Goal: Check status: Check status

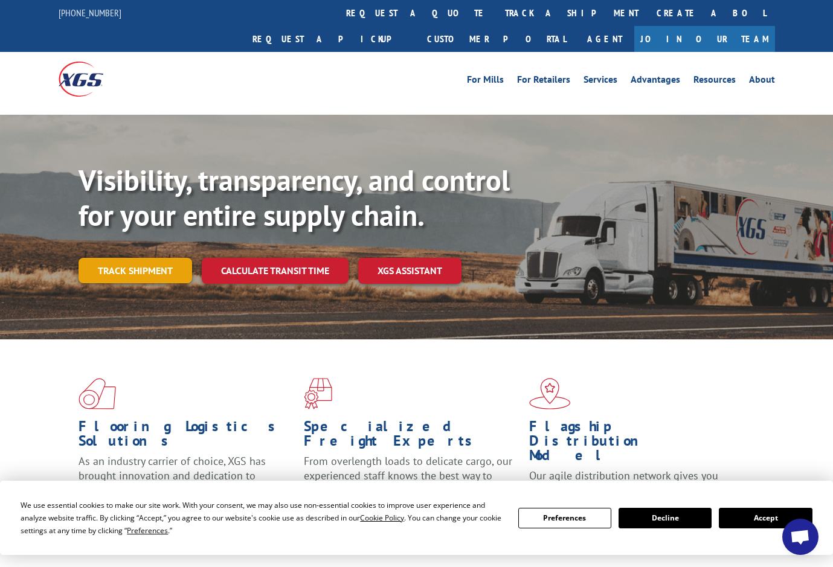
click at [131, 258] on link "Track shipment" at bounding box center [136, 270] width 114 height 25
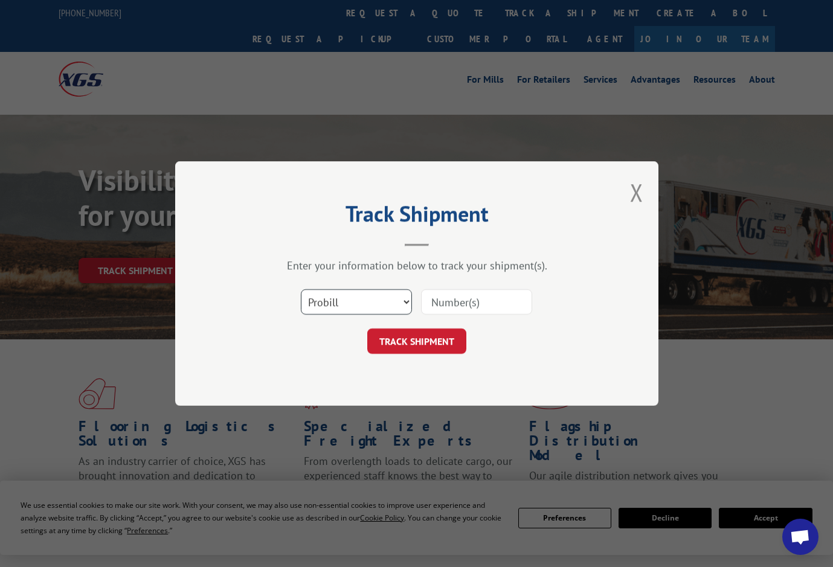
click at [403, 304] on select "Select category... Probill BOL PO" at bounding box center [356, 301] width 111 height 25
select select "bol"
click at [301, 289] on select "Select category... Probill BOL PO" at bounding box center [356, 301] width 111 height 25
click at [436, 299] on input at bounding box center [476, 301] width 111 height 25
paste input "50869486"
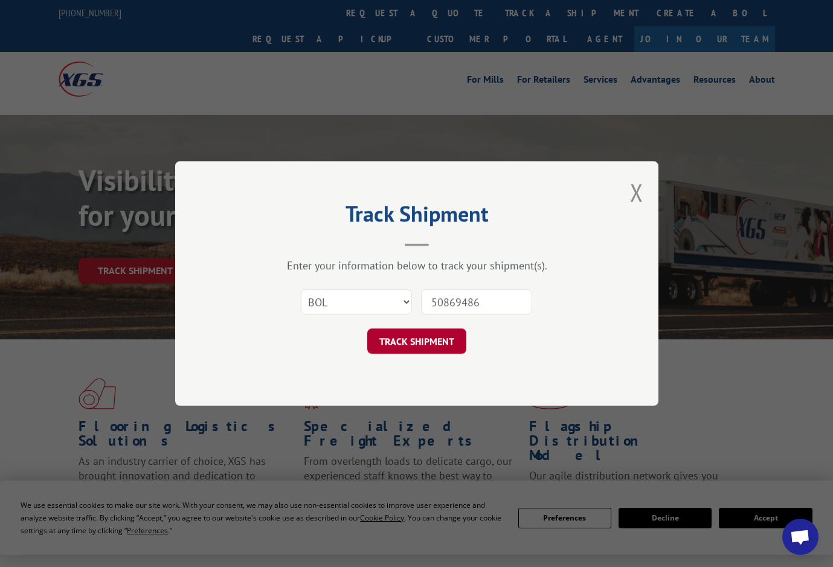
type input "50869486"
click at [412, 341] on button "TRACK SHIPMENT" at bounding box center [416, 341] width 99 height 25
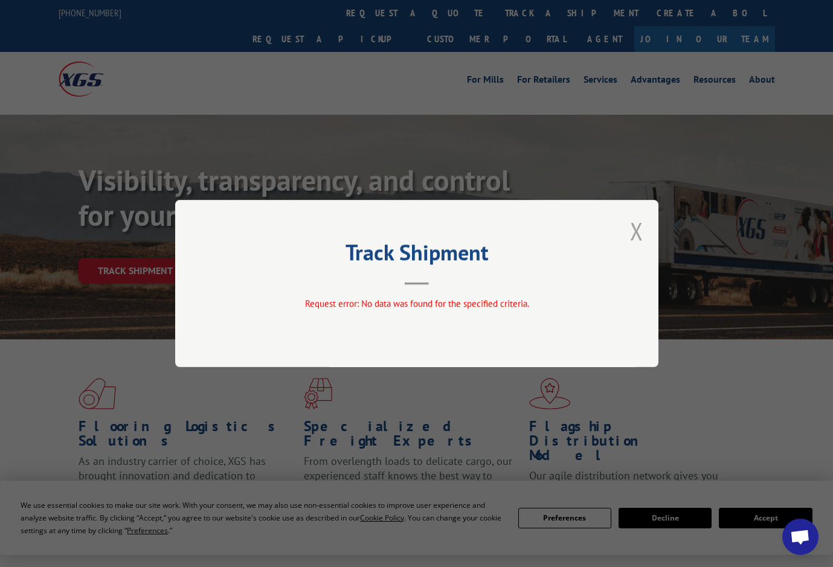
click at [637, 231] on button "Close modal" at bounding box center [636, 231] width 13 height 32
